Goal: Transaction & Acquisition: Obtain resource

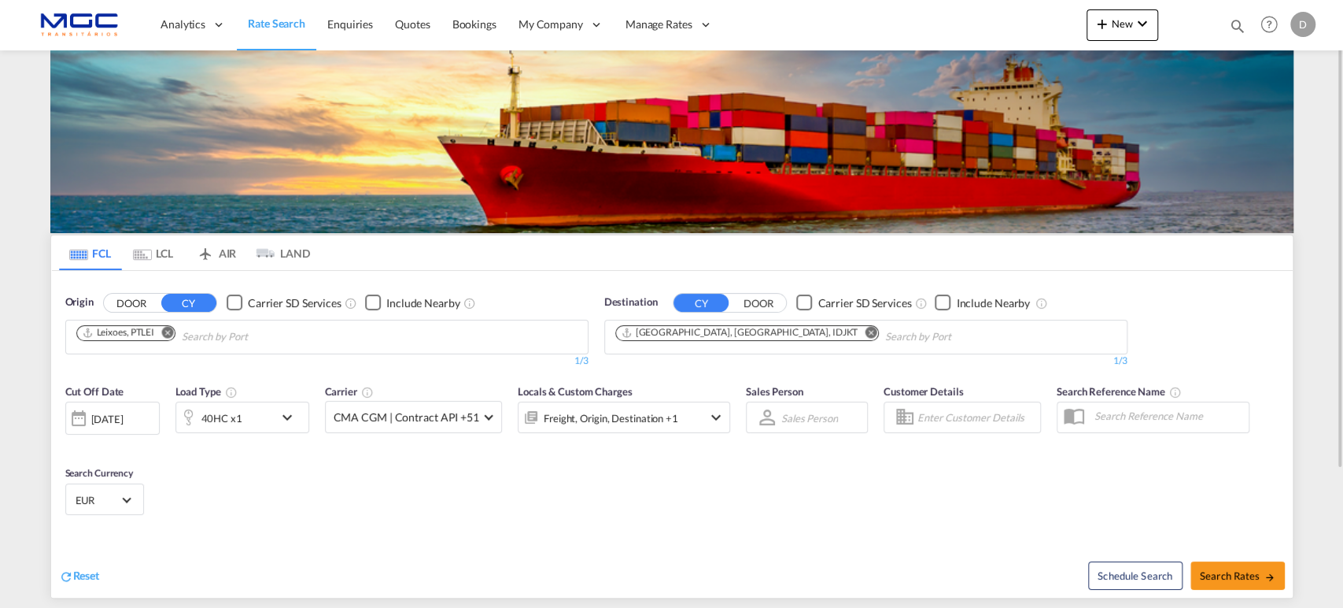
click at [171, 332] on md-icon "Remove" at bounding box center [167, 332] width 12 height 12
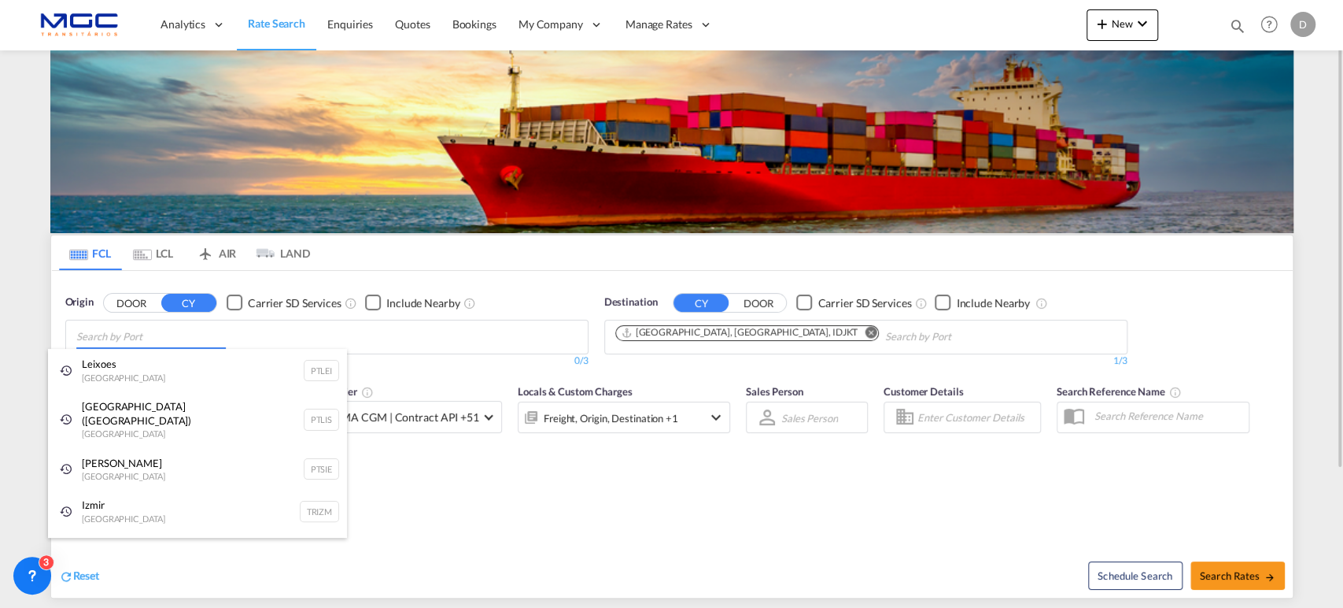
click at [212, 339] on body "Analytics Reports Dashboard Rate Search Enquiries Quotes Bookings" at bounding box center [671, 304] width 1343 height 608
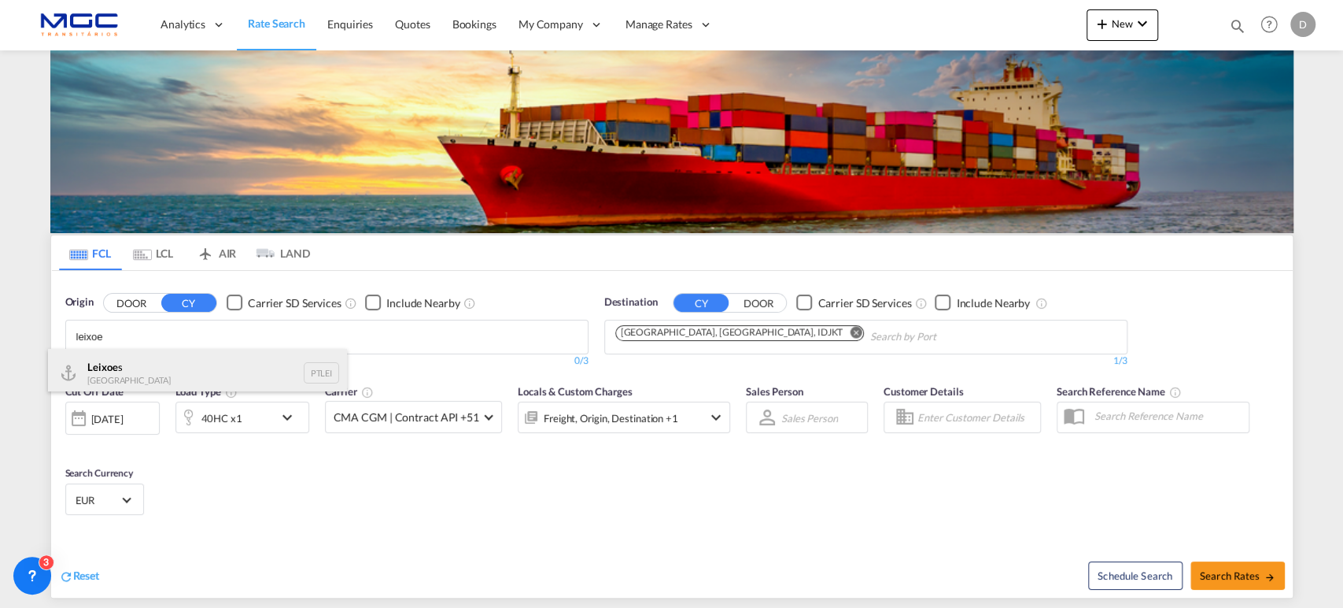
type input "leixoe"
click at [234, 370] on div "Leixoe s Portugal PTLEI" at bounding box center [197, 372] width 299 height 47
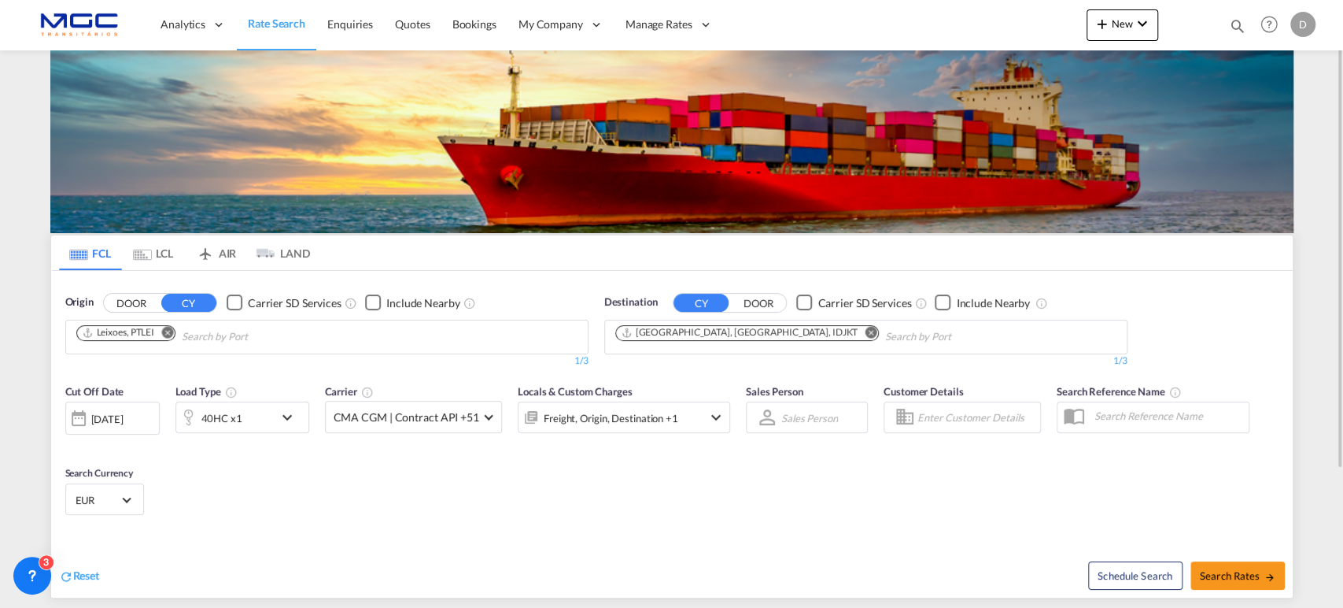
click at [865, 331] on md-icon "Remove" at bounding box center [871, 332] width 12 height 12
click at [724, 336] on input "Chips input." at bounding box center [690, 336] width 150 height 25
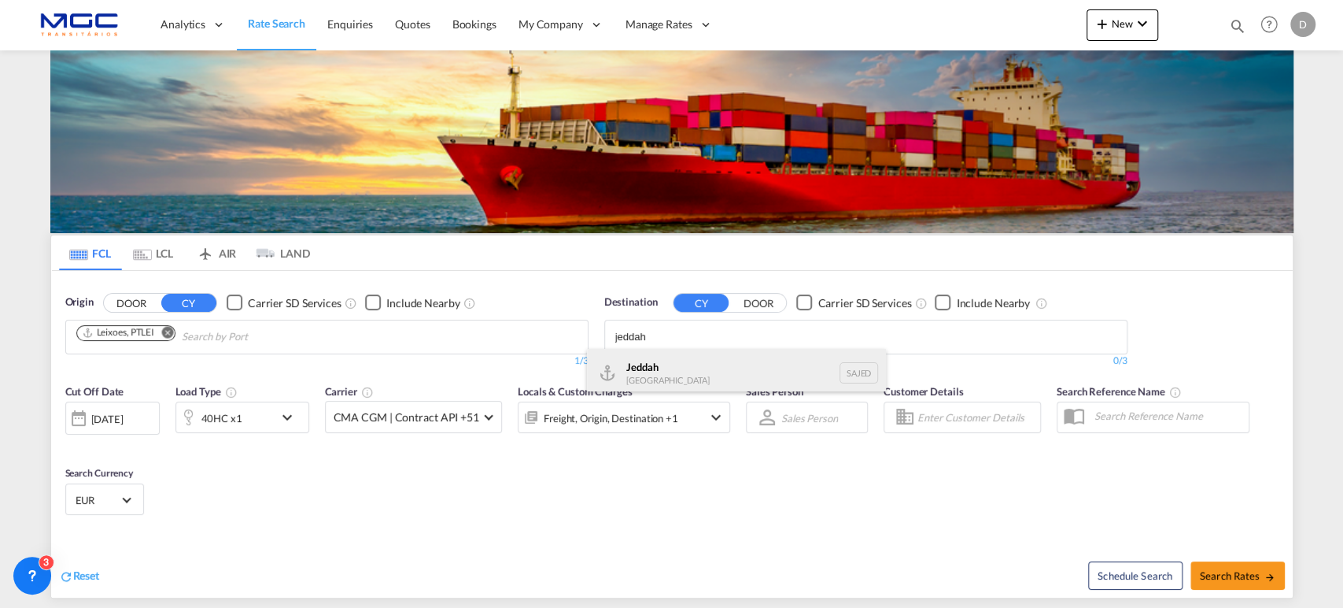
type input "jeddah"
click at [629, 369] on div "Jeddah Saudi Arabia SAJED" at bounding box center [736, 372] width 299 height 47
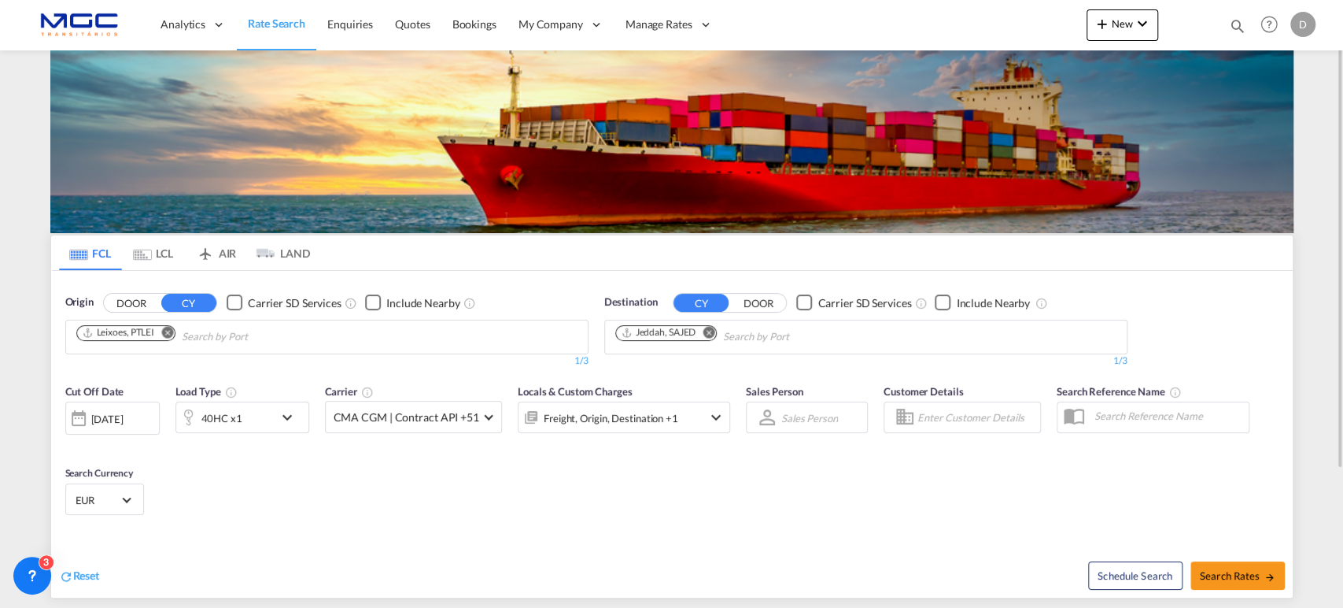
scroll to position [179, 0]
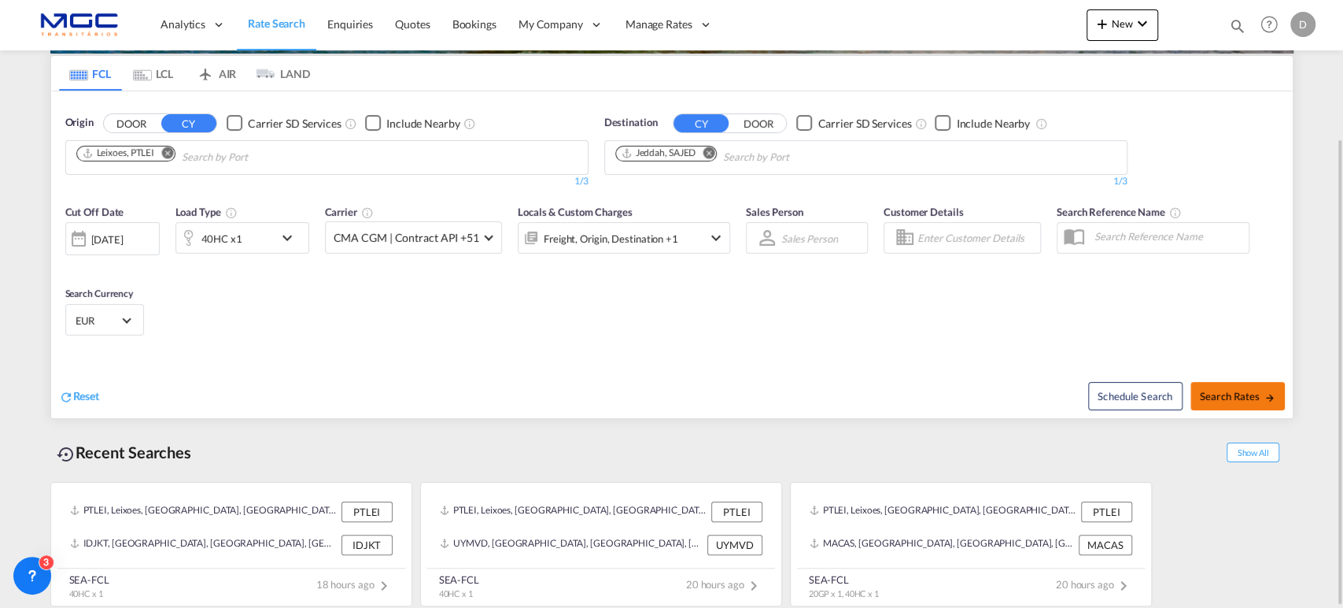
click at [1236, 397] on span "Search Rates" at bounding box center [1238, 396] width 76 height 13
type input "PTLEI to SAJED / 1 Oct 2025"
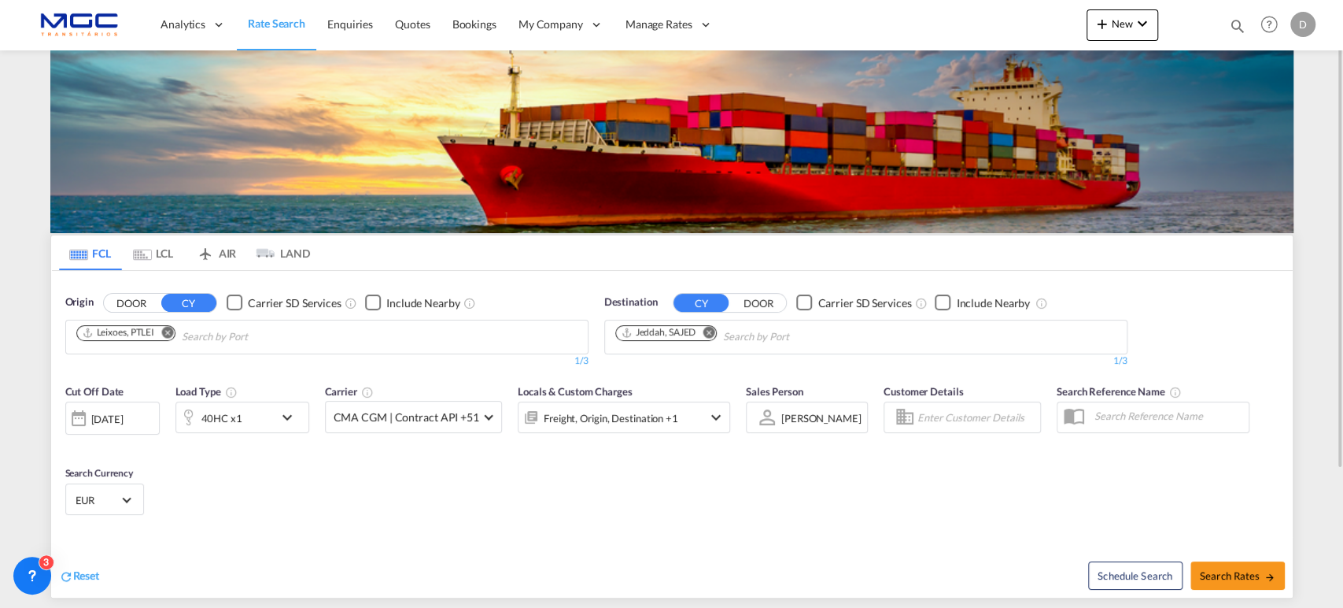
click at [711, 333] on md-icon "Remove" at bounding box center [709, 332] width 12 height 12
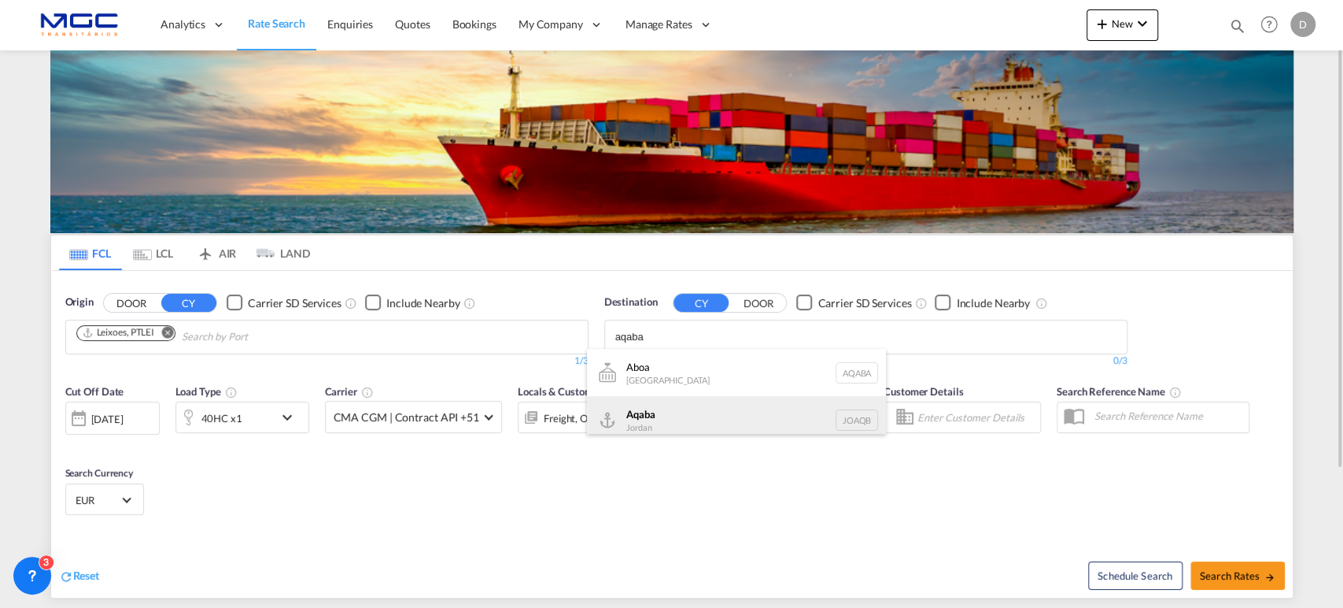
type input "aqaba"
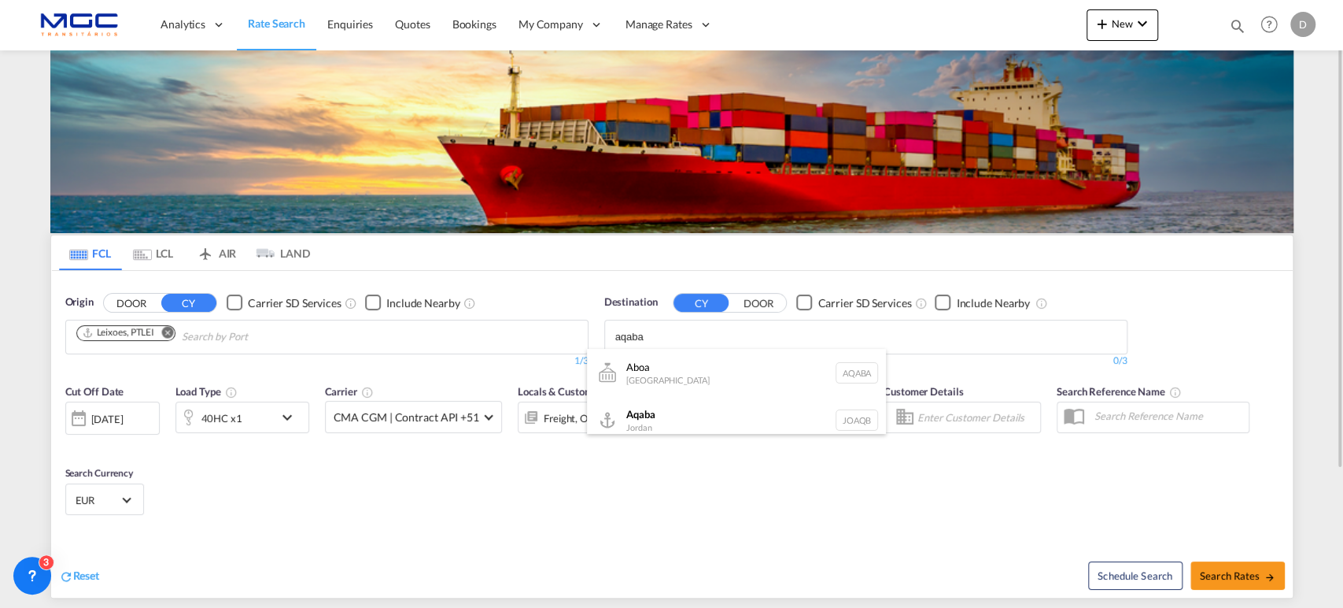
drag, startPoint x: 718, startPoint y: 412, endPoint x: 1328, endPoint y: 483, distance: 614.1
click at [718, 413] on div "Aqaba Jordan JOAQB" at bounding box center [736, 419] width 299 height 47
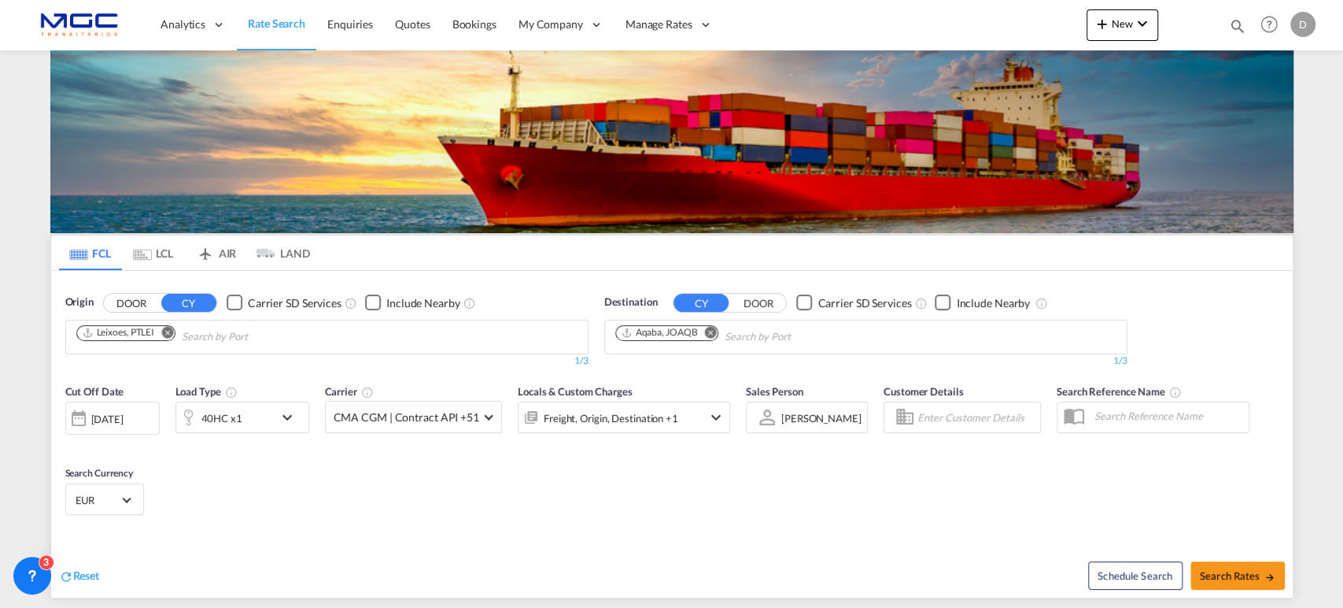
click at [242, 416] on div "40HC x1" at bounding box center [225, 416] width 98 height 31
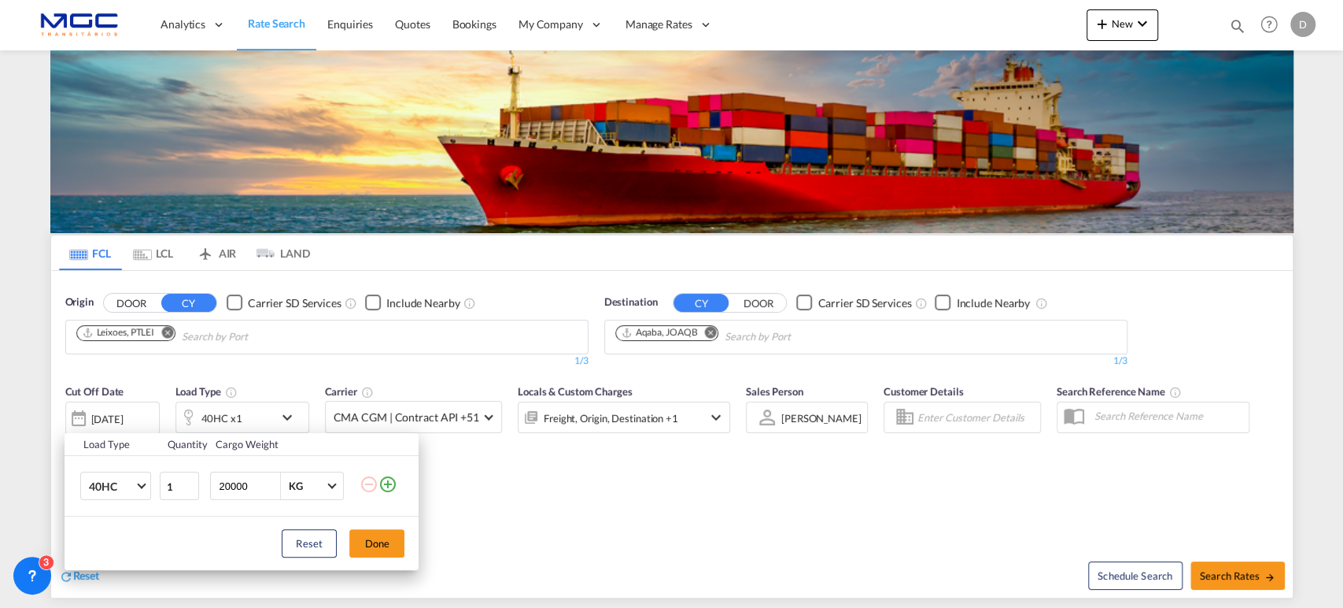
click at [382, 485] on md-icon "icon-plus-circle-outline" at bounding box center [388, 484] width 19 height 19
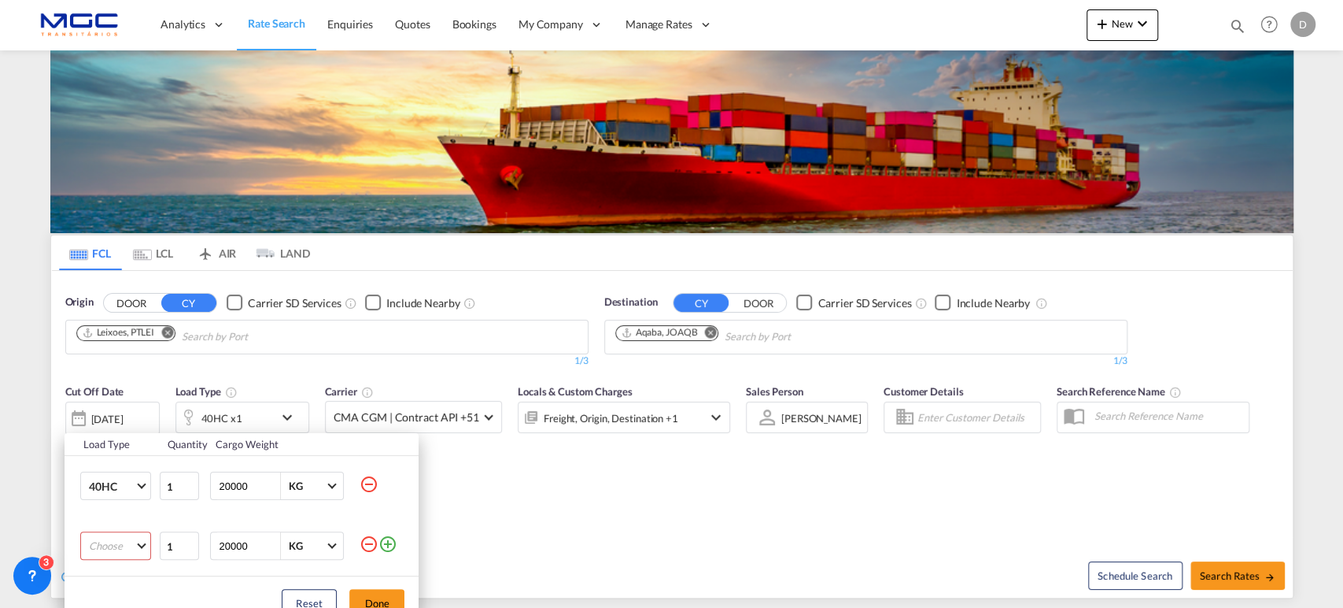
click at [135, 543] on md-select "Choose 20GP 40GP 40HC 45HC 20RE 40RE 40HR 20OT 40OT 20FR 40FR 40NR 20NR 45S 20T…" at bounding box center [115, 545] width 71 height 28
click at [126, 420] on md-option "20GP" at bounding box center [129, 418] width 107 height 38
click at [387, 594] on button "Done" at bounding box center [376, 603] width 55 height 28
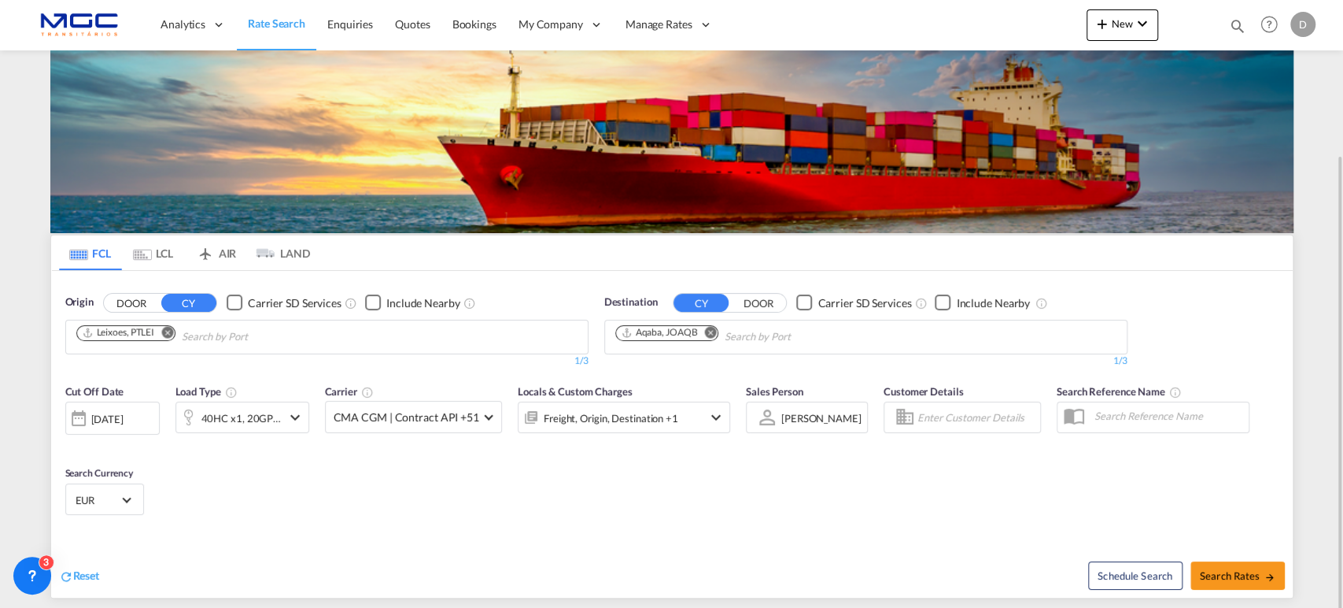
scroll to position [175, 0]
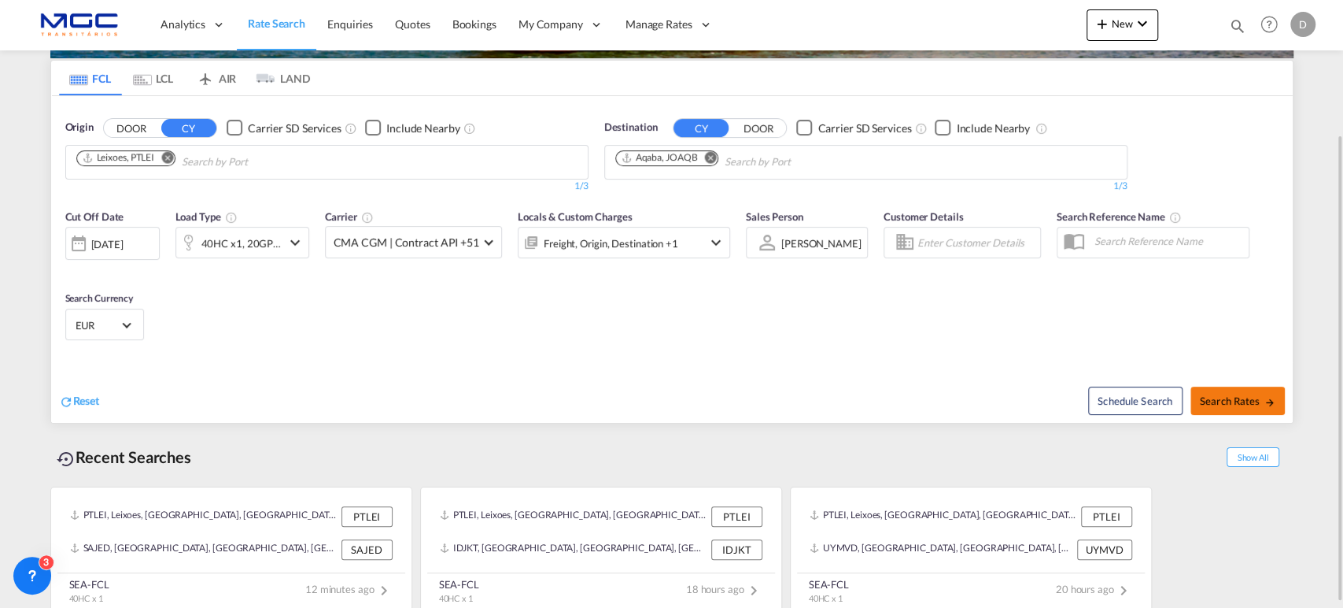
click at [1198, 392] on button "Search Rates" at bounding box center [1238, 400] width 94 height 28
type input "PTLEI to JOAQB / 1 Oct 2025"
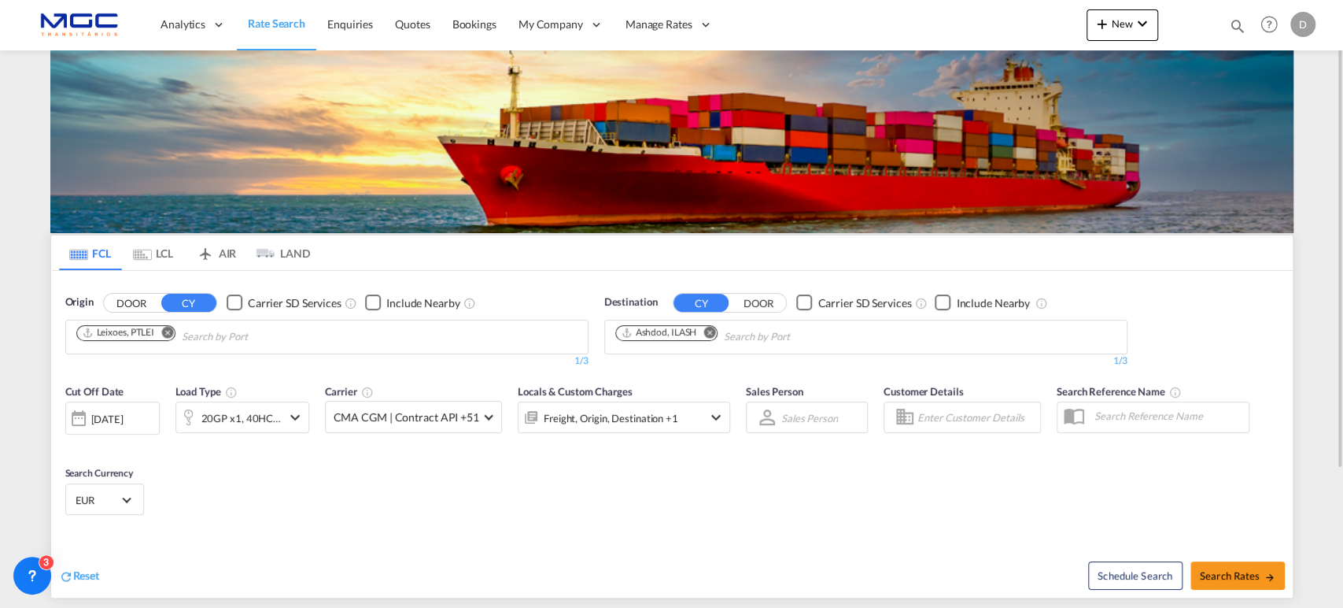
click at [710, 331] on md-icon "Remove" at bounding box center [710, 332] width 12 height 12
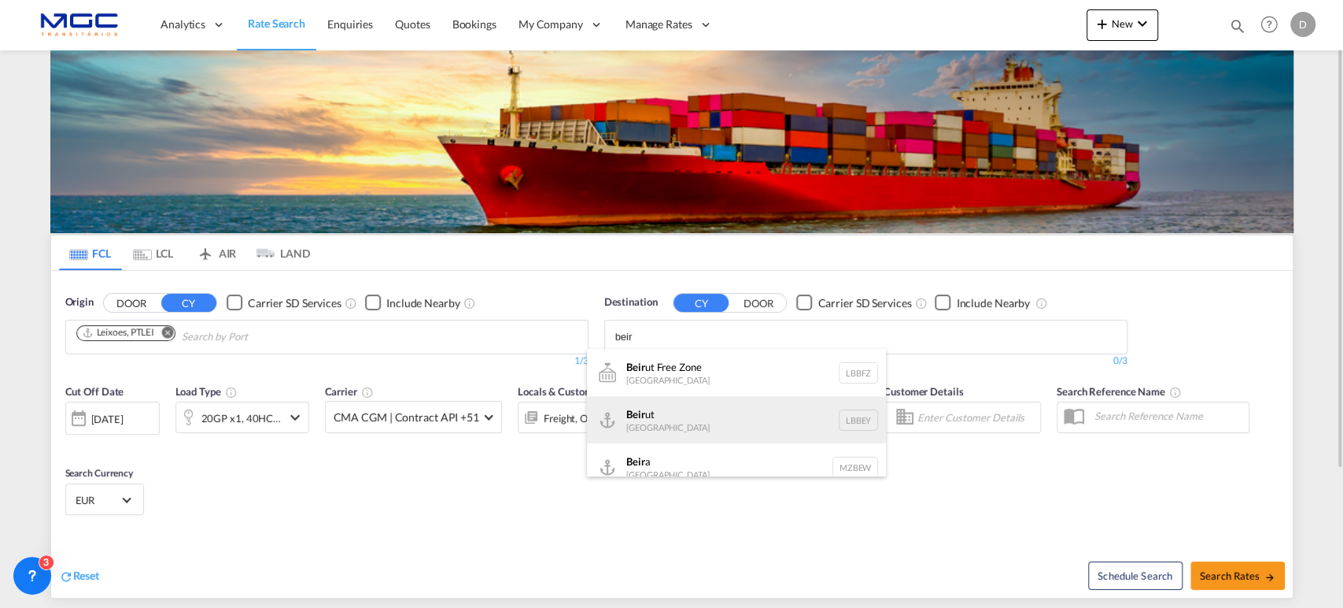
type input "beir"
click at [674, 420] on div "Beir ut Lebanon LBBEY" at bounding box center [736, 419] width 299 height 47
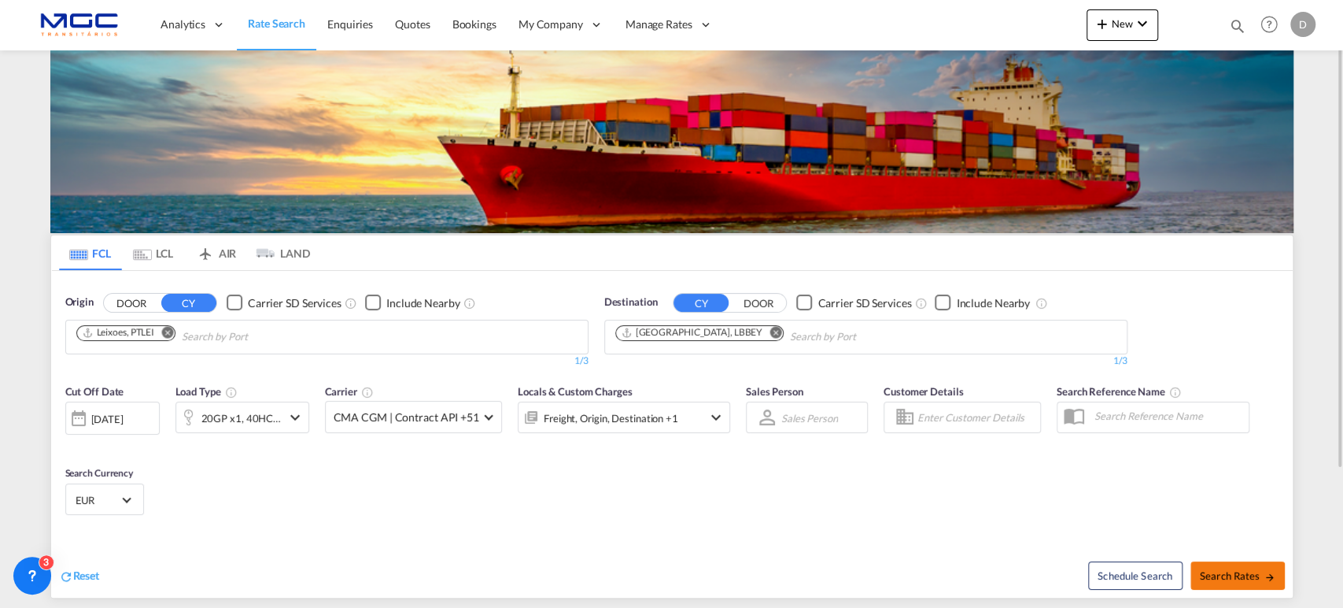
click at [1237, 569] on span "Search Rates" at bounding box center [1238, 575] width 76 height 13
type input "PTLEI to LBBEY / 1 Oct 2025"
